Goal: Information Seeking & Learning: Check status

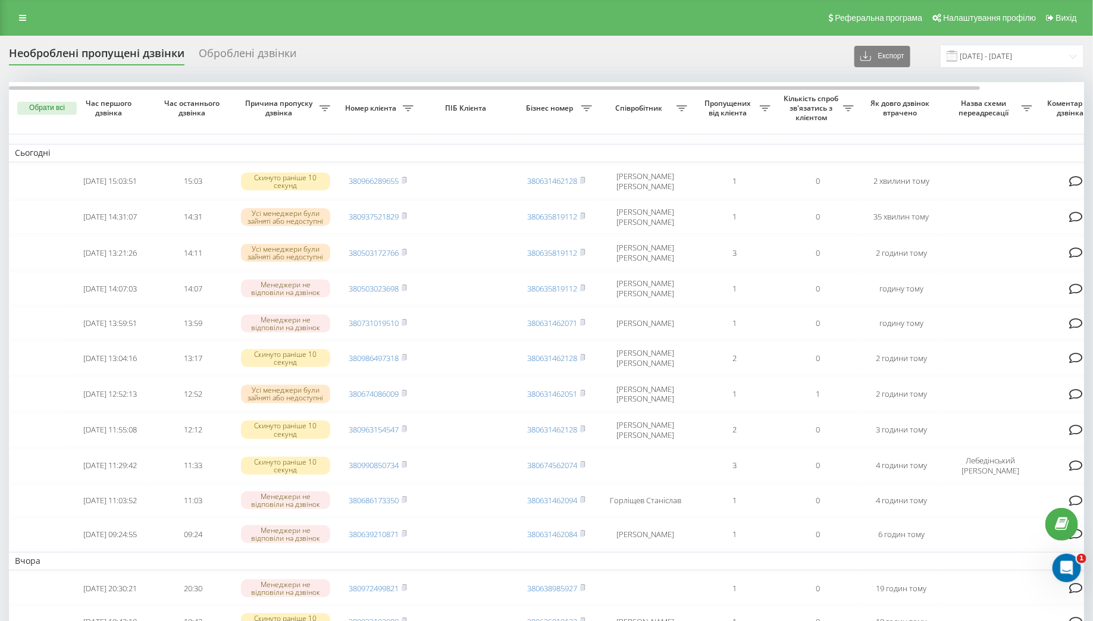
click at [7, 14] on div "Реферальна програма Налаштування профілю Вихід" at bounding box center [546, 18] width 1093 height 36
click at [8, 14] on div "Реферальна програма Налаштування профілю Вихід" at bounding box center [546, 18] width 1093 height 36
click at [15, 15] on link at bounding box center [22, 18] width 21 height 17
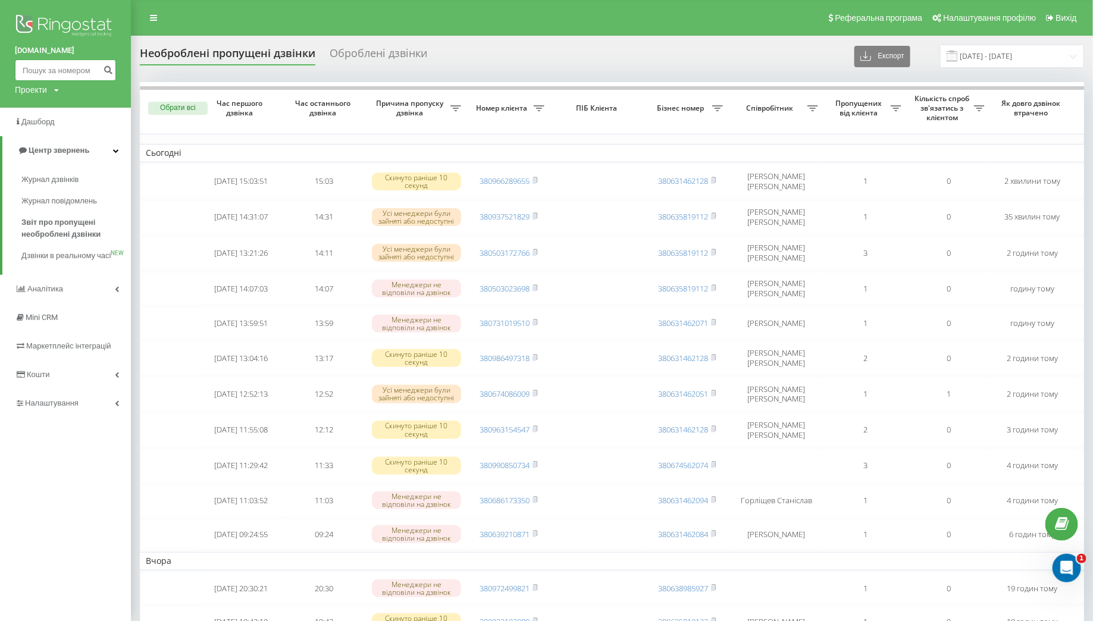
click at [60, 64] on input at bounding box center [65, 69] width 101 height 21
paste input "0973147808"
type input "0973147808"
click at [107, 71] on icon "submit" at bounding box center [108, 68] width 10 height 7
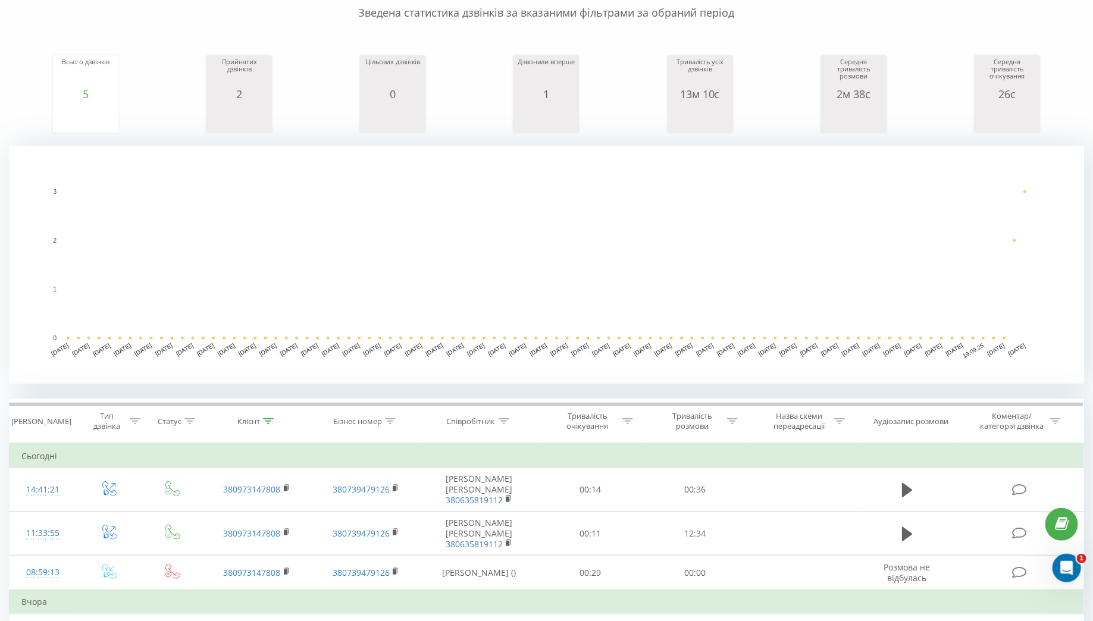
scroll to position [249, 0]
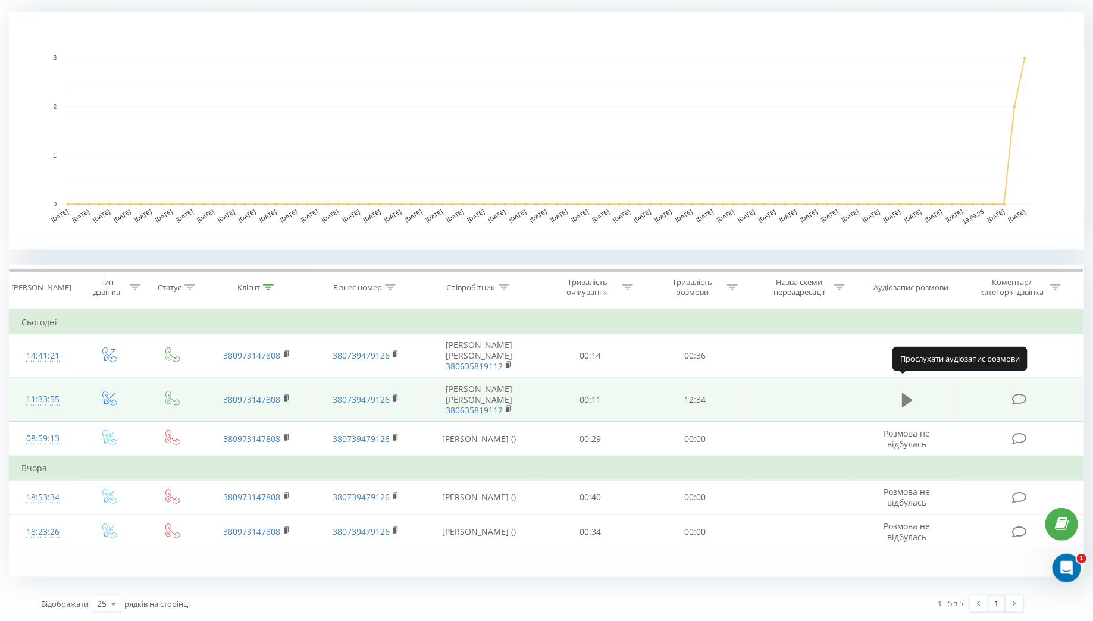
click at [909, 393] on icon at bounding box center [907, 400] width 11 height 14
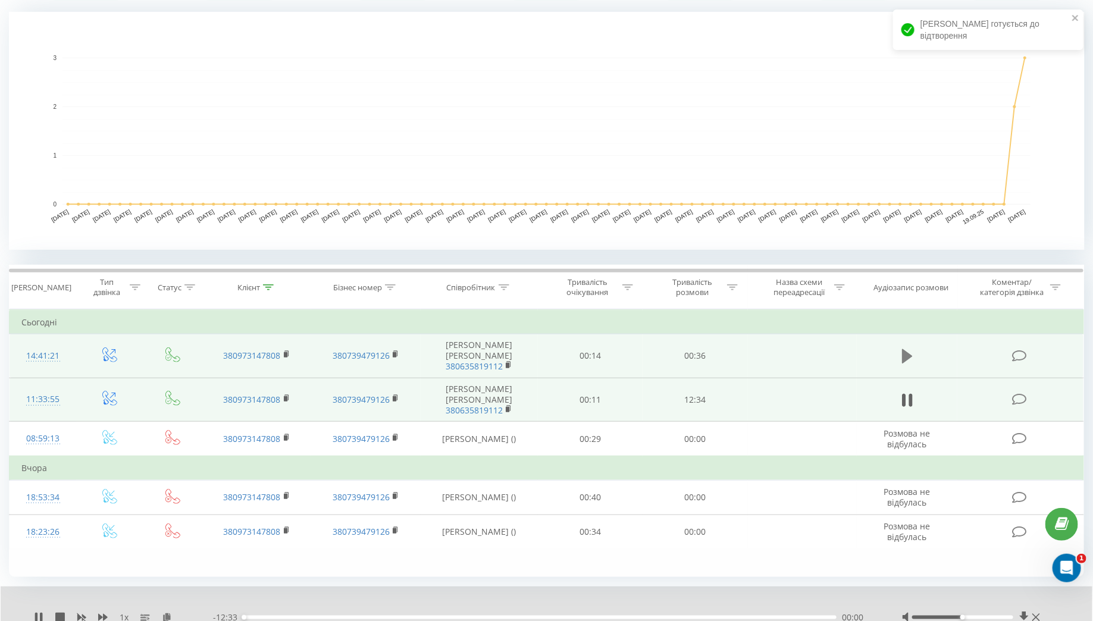
click at [906, 350] on icon at bounding box center [907, 356] width 11 height 14
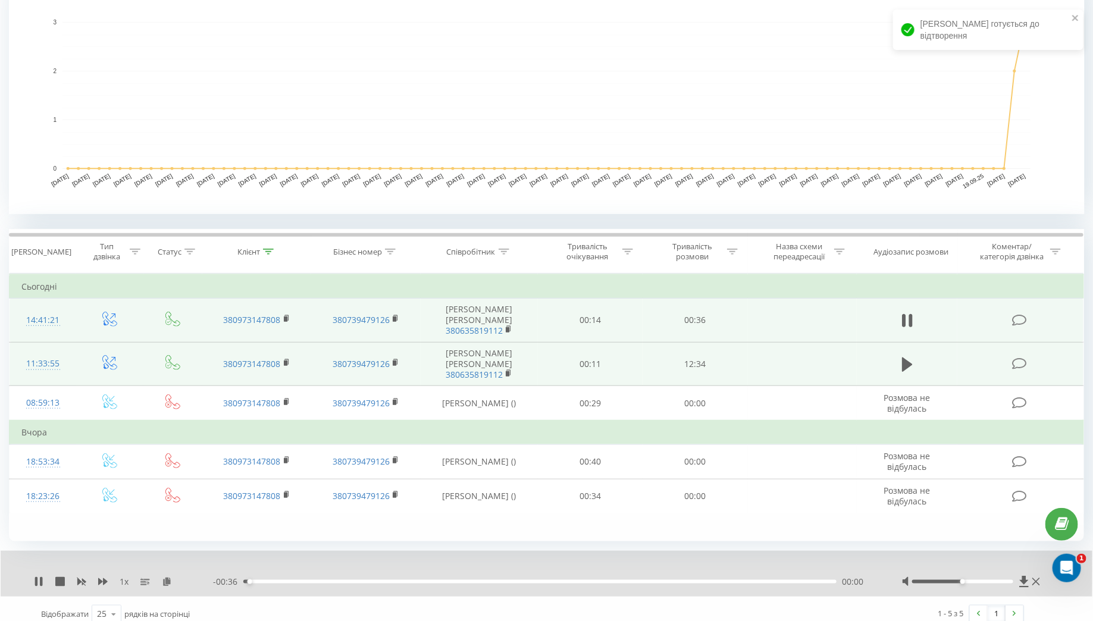
scroll to position [282, 0]
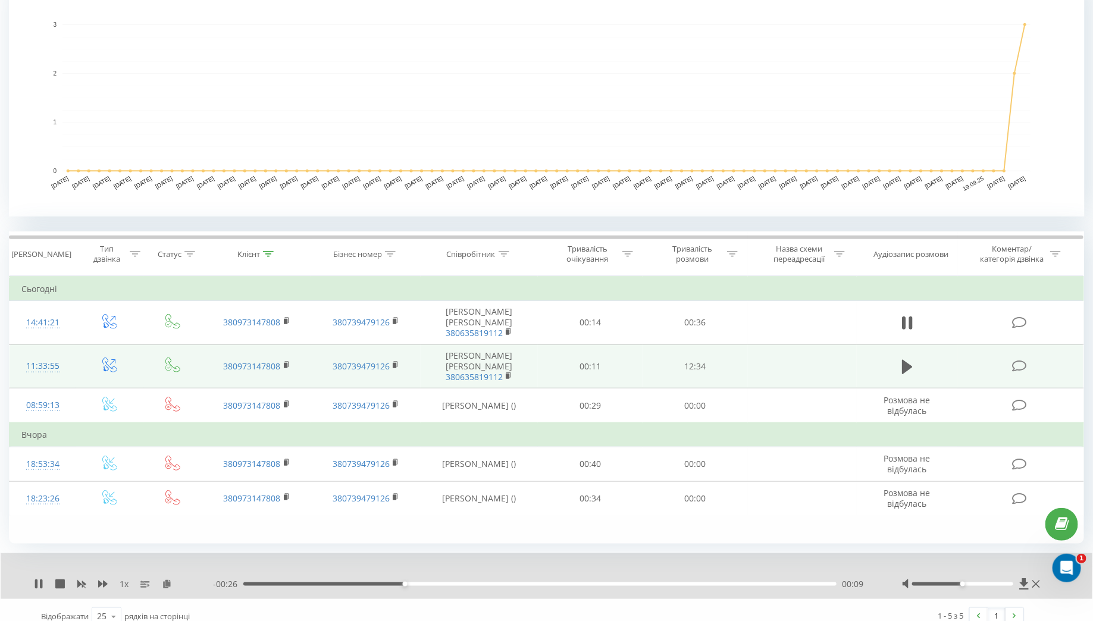
click at [352, 585] on div "- 00:26 00:09 00:09" at bounding box center [542, 584] width 659 height 12
click at [336, 585] on div "- 00:26 00:10 00:10" at bounding box center [542, 584] width 659 height 12
click at [334, 583] on div "00:10" at bounding box center [539, 584] width 593 height 4
click at [902, 359] on icon at bounding box center [907, 367] width 11 height 17
click at [393, 582] on div "03:11" at bounding box center [539, 584] width 593 height 4
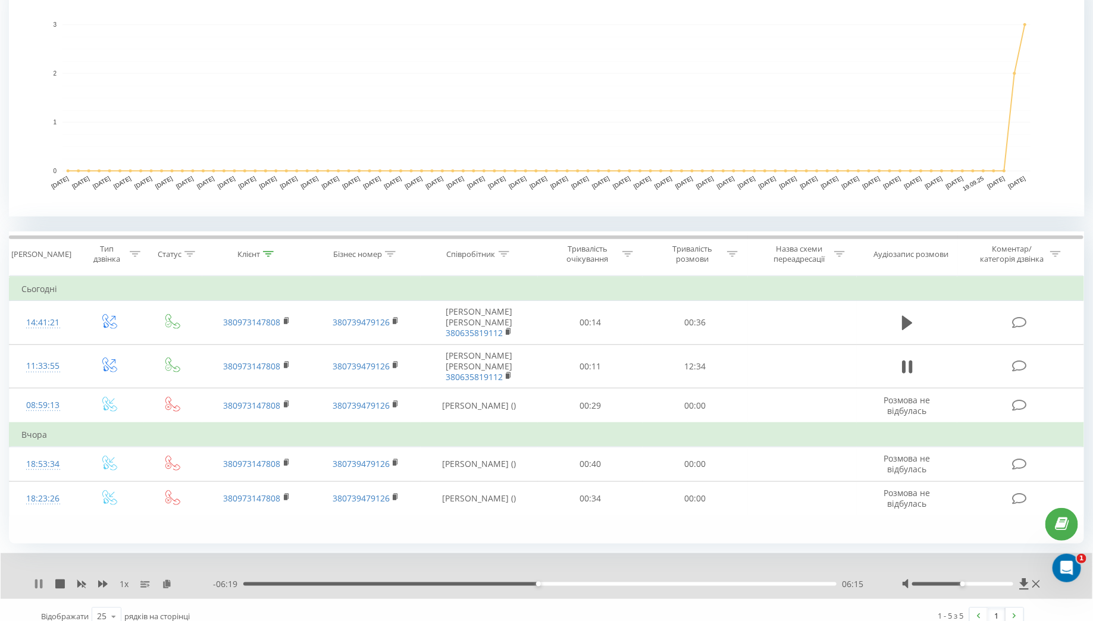
click at [36, 586] on icon at bounding box center [36, 584] width 2 height 10
click at [37, 581] on icon at bounding box center [38, 584] width 7 height 10
click at [1023, 579] on icon at bounding box center [1024, 583] width 9 height 11
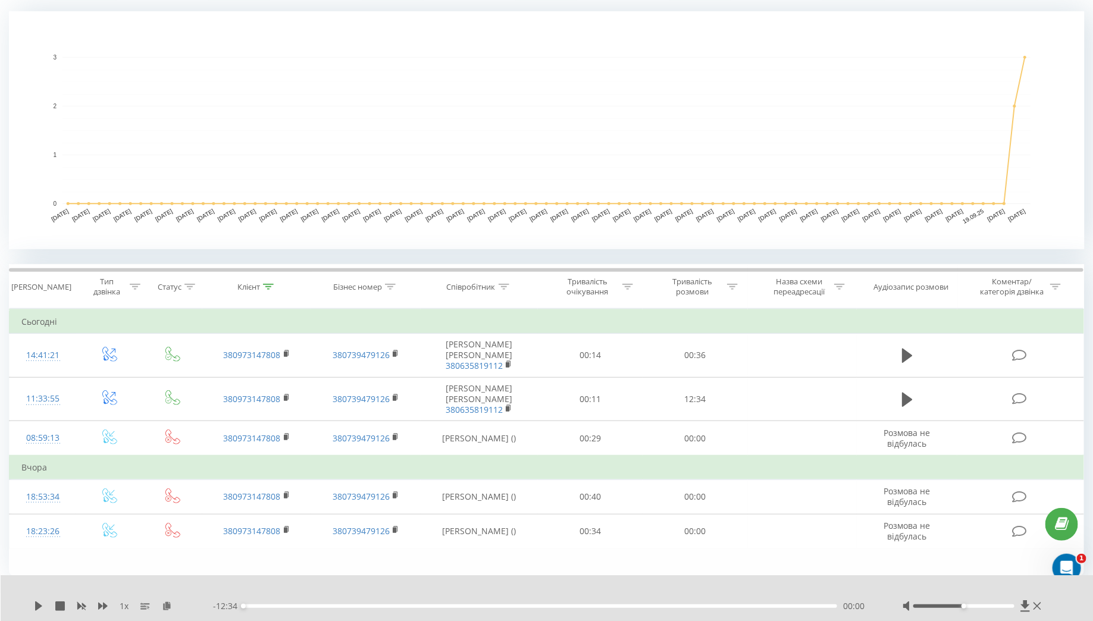
scroll to position [0, 0]
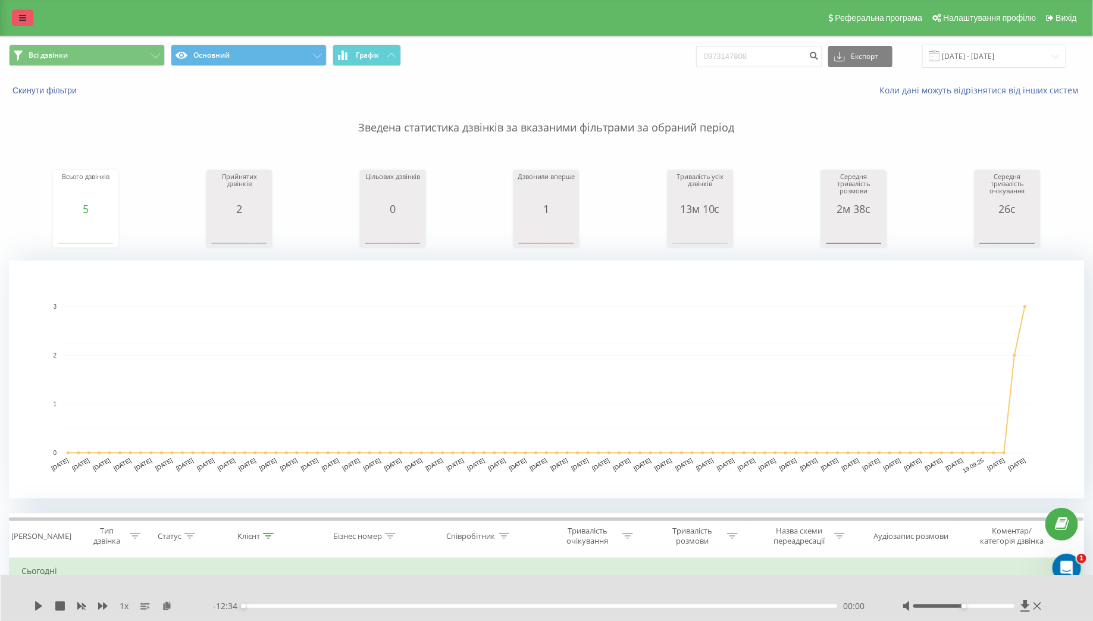
click at [20, 15] on icon at bounding box center [22, 18] width 7 height 8
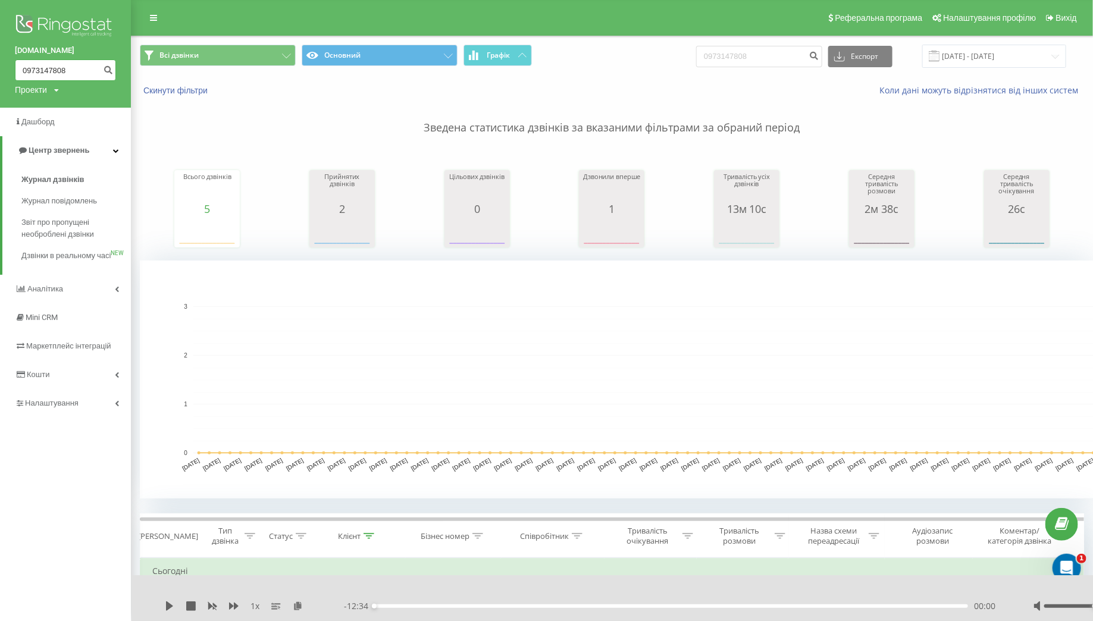
click at [65, 67] on input "0973147808" at bounding box center [65, 69] width 101 height 21
paste input "68567972"
type input "0968567972"
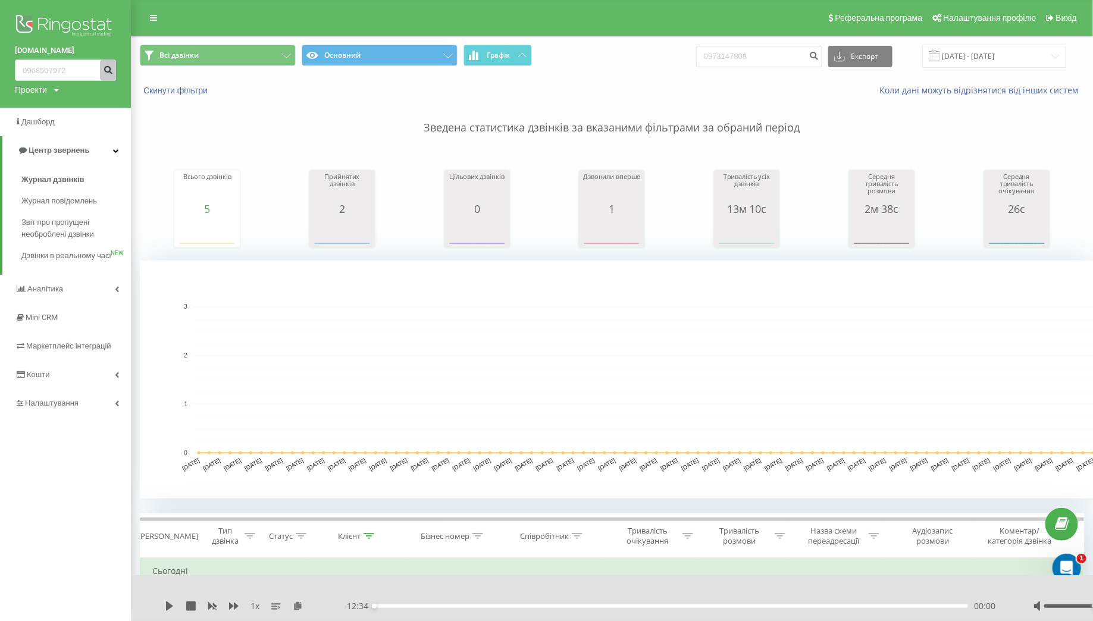
click at [103, 66] on icon "submit" at bounding box center [108, 68] width 10 height 7
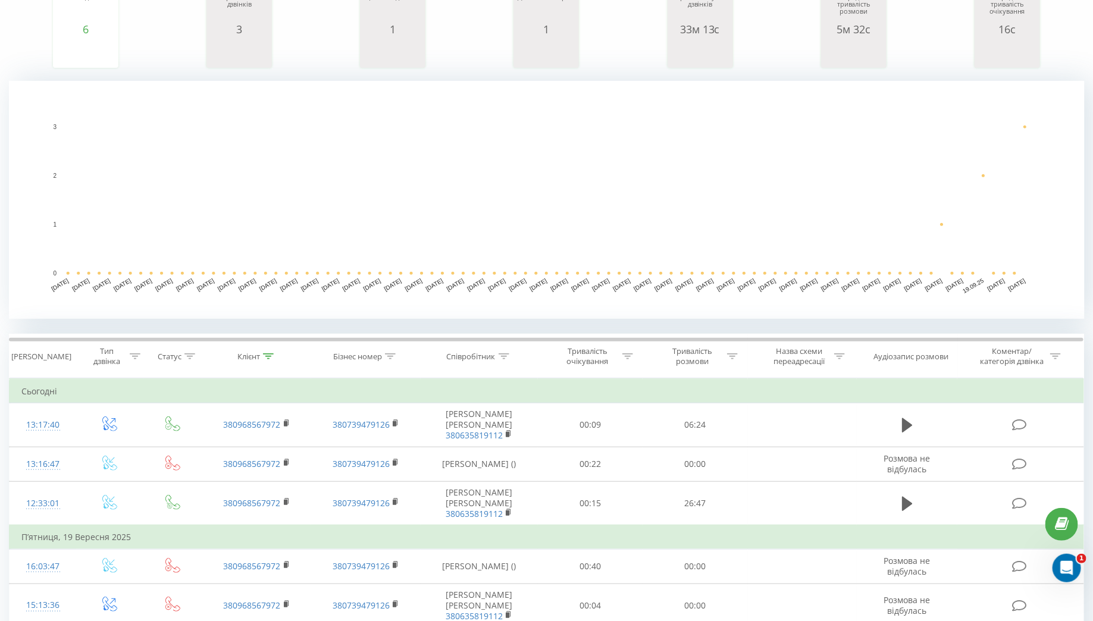
scroll to position [215, 0]
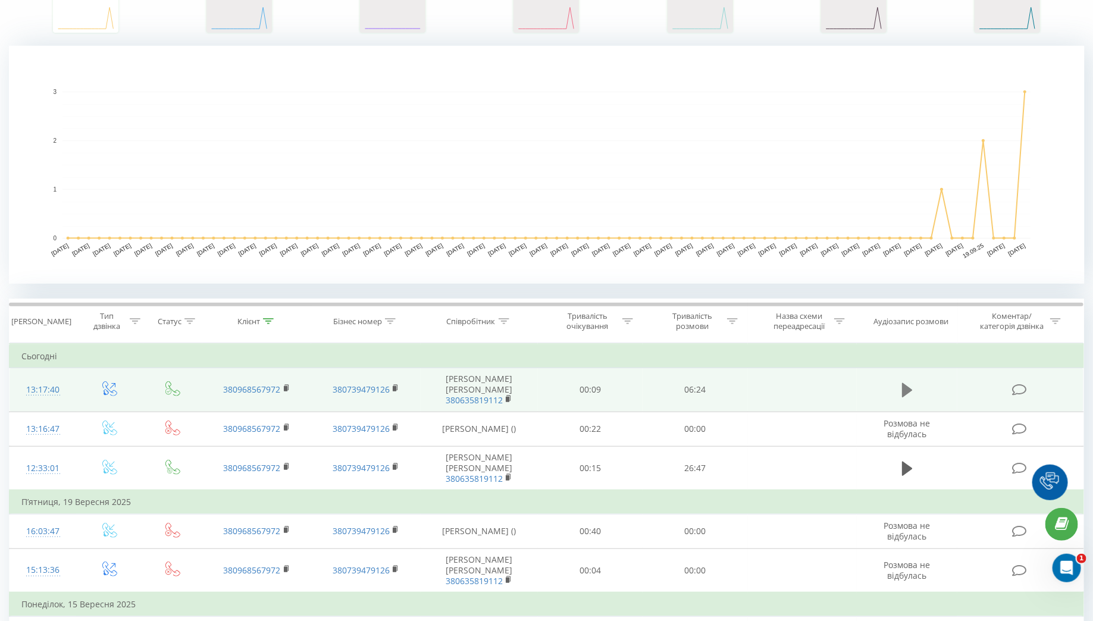
click at [907, 383] on icon at bounding box center [907, 390] width 11 height 14
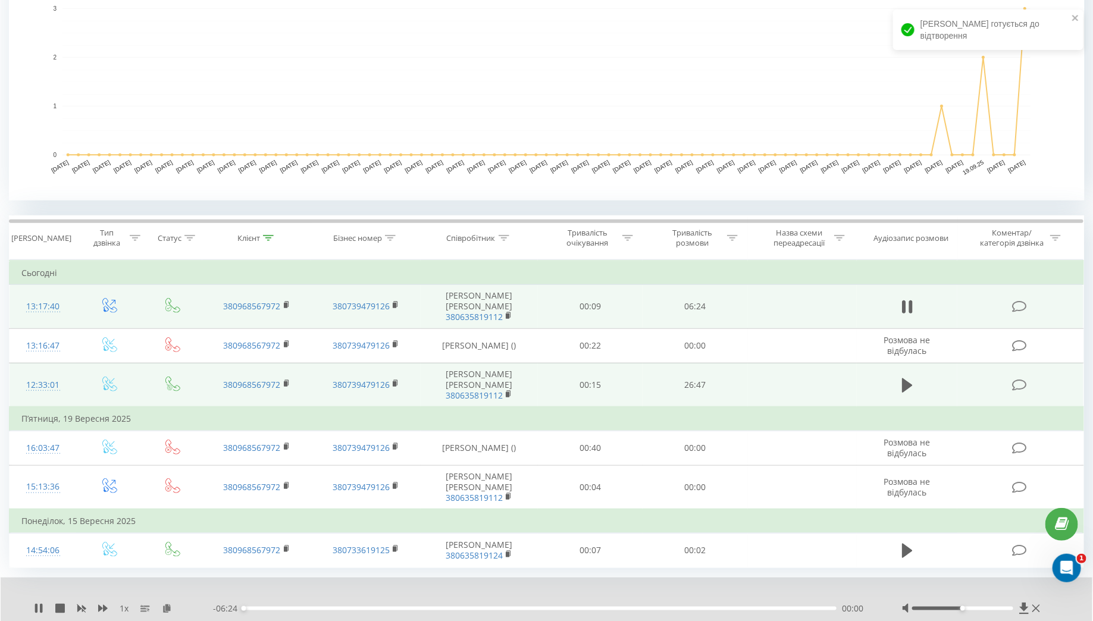
scroll to position [305, 0]
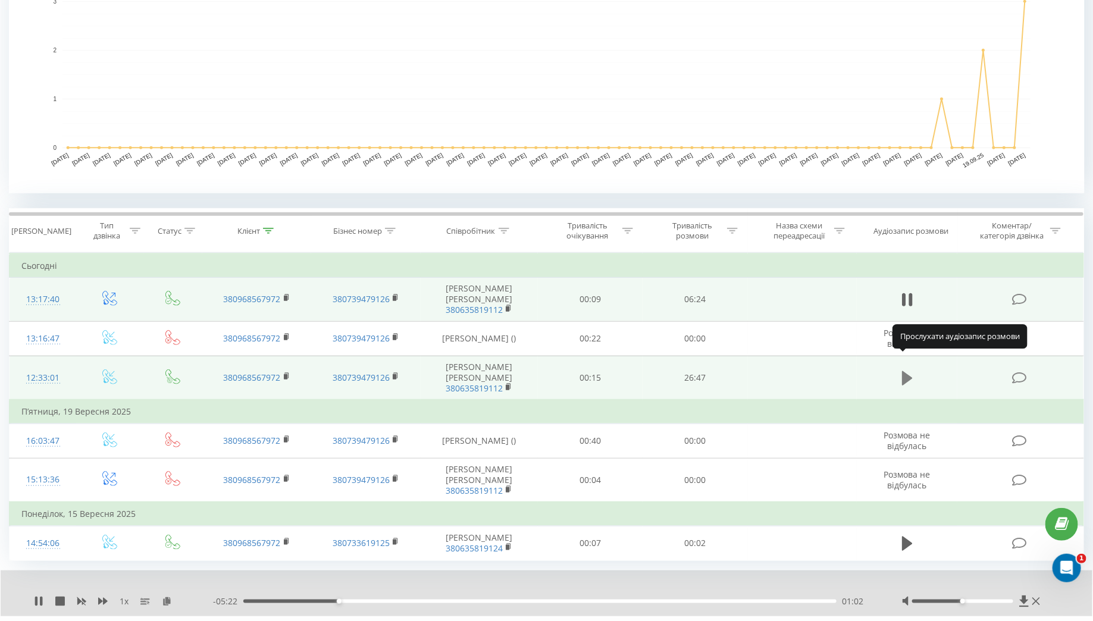
click at [906, 370] on icon at bounding box center [907, 378] width 11 height 17
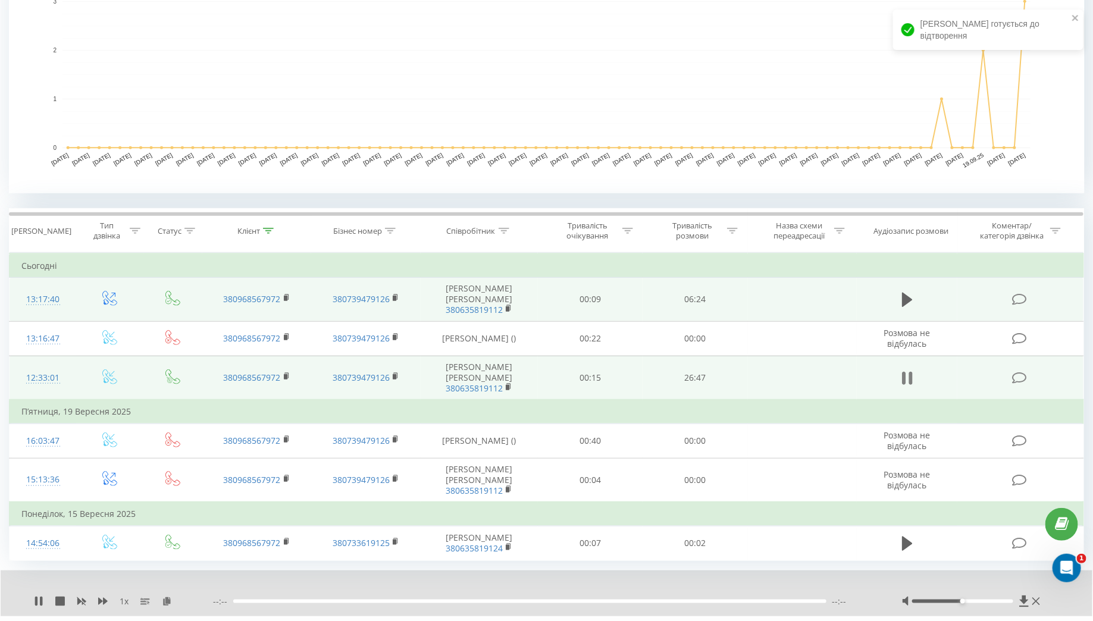
click at [911, 372] on icon at bounding box center [911, 378] width 4 height 13
click at [905, 371] on icon at bounding box center [907, 378] width 11 height 14
click at [910, 372] on icon at bounding box center [911, 378] width 4 height 13
click at [1023, 596] on icon at bounding box center [1024, 601] width 9 height 11
click at [1028, 596] on icon at bounding box center [1024, 602] width 10 height 12
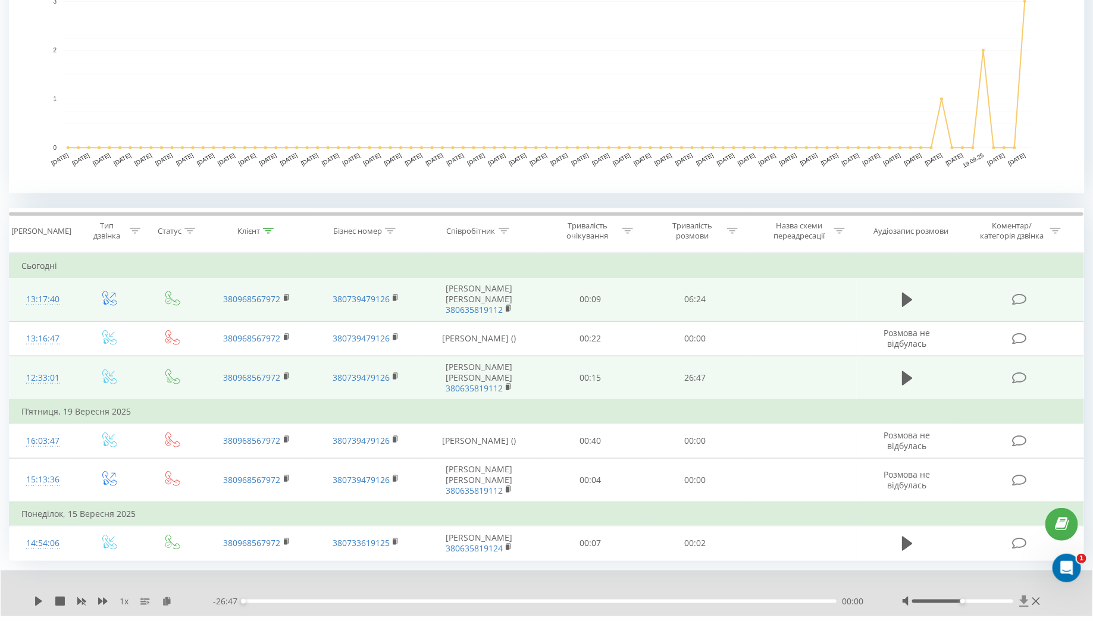
click at [1021, 596] on icon at bounding box center [1024, 602] width 10 height 12
click at [1025, 596] on icon at bounding box center [1024, 601] width 9 height 11
click at [907, 293] on icon at bounding box center [907, 300] width 11 height 14
click at [1025, 596] on icon at bounding box center [1024, 601] width 9 height 11
click at [40, 597] on icon at bounding box center [41, 602] width 2 height 10
